Goal: Transaction & Acquisition: Purchase product/service

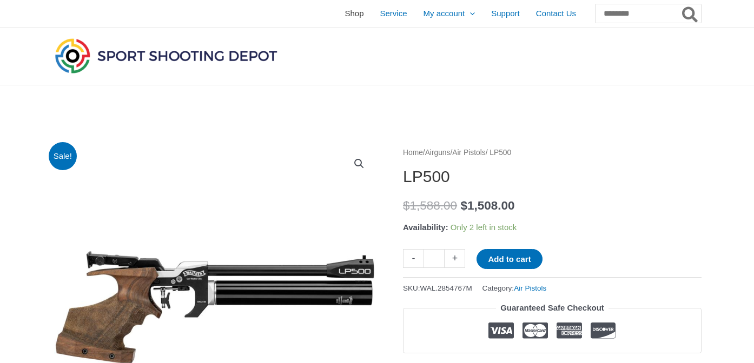
click at [344, 10] on span "Shop" at bounding box center [353, 13] width 19 height 27
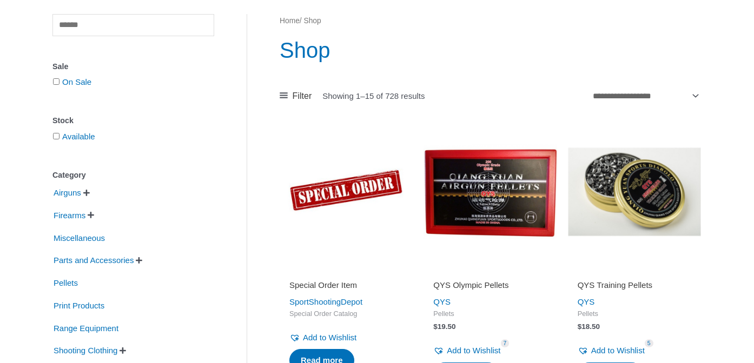
scroll to position [108, 0]
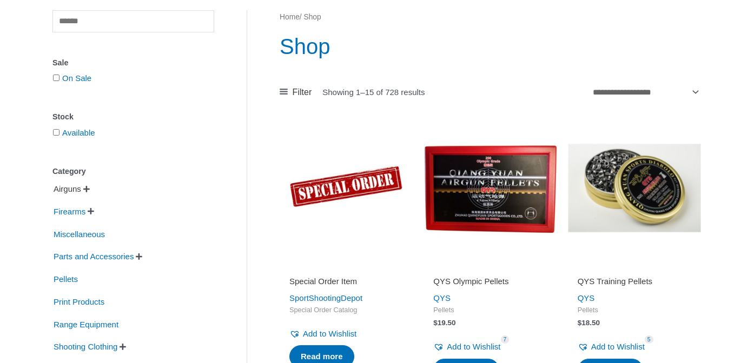
click at [70, 187] on span "Airguns" at bounding box center [67, 189] width 30 height 18
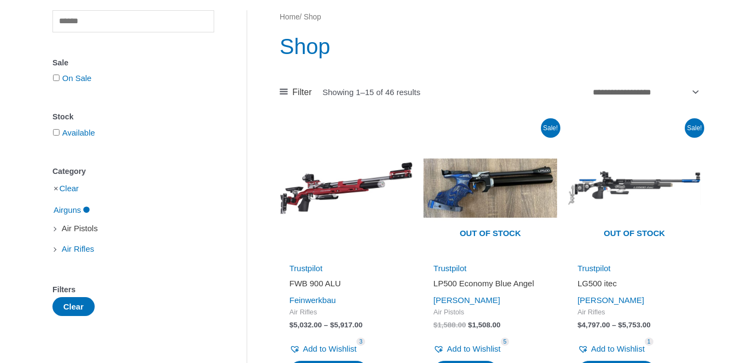
click at [89, 231] on span "Air Pistols" at bounding box center [80, 229] width 38 height 18
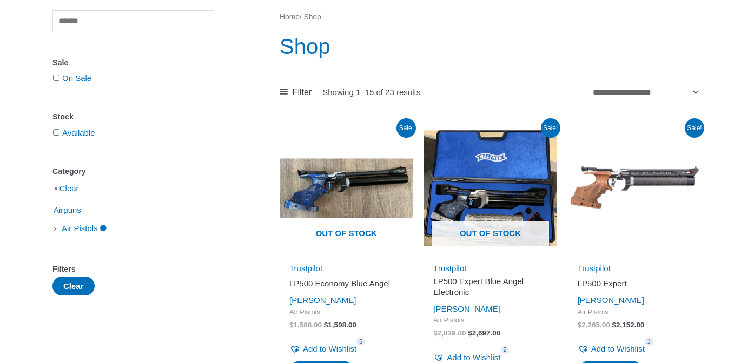
click at [605, 282] on h2 "LP500 Expert" at bounding box center [635, 284] width 114 height 11
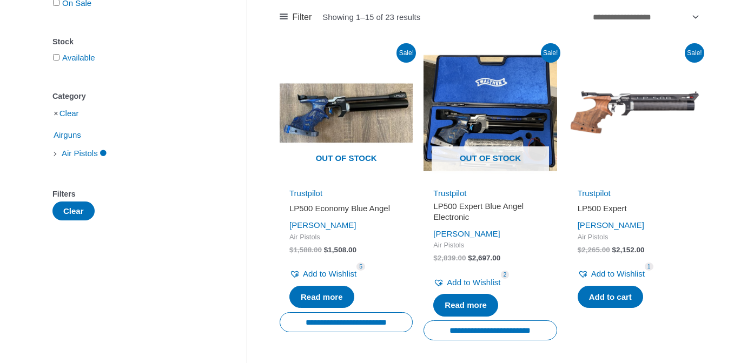
scroll to position [183, 0]
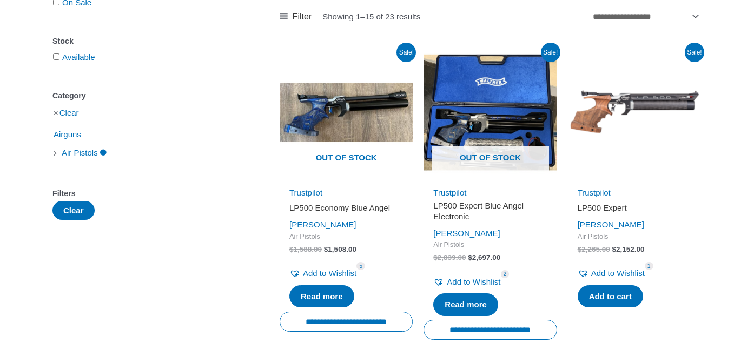
scroll to position [108, 0]
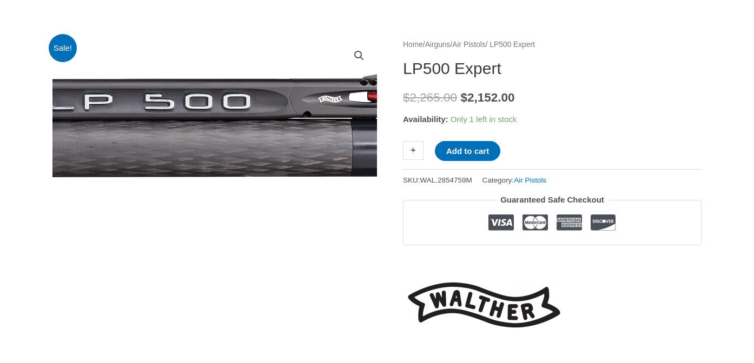
scroll to position [104, 0]
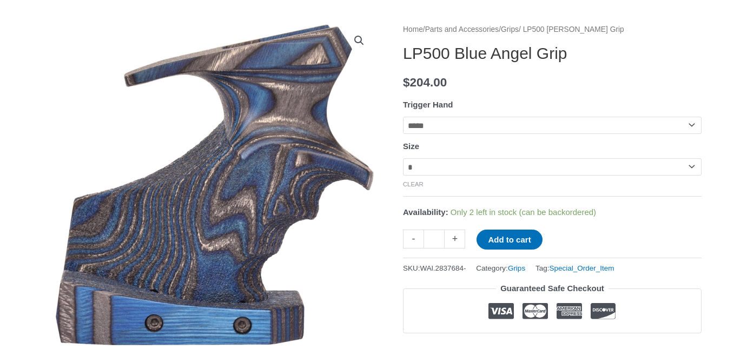
scroll to position [88, 0]
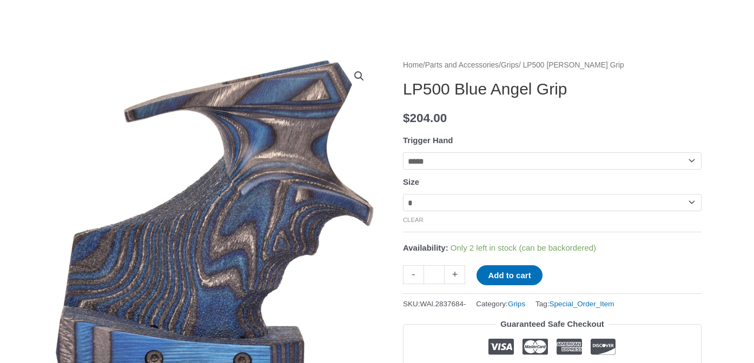
select select "*"
